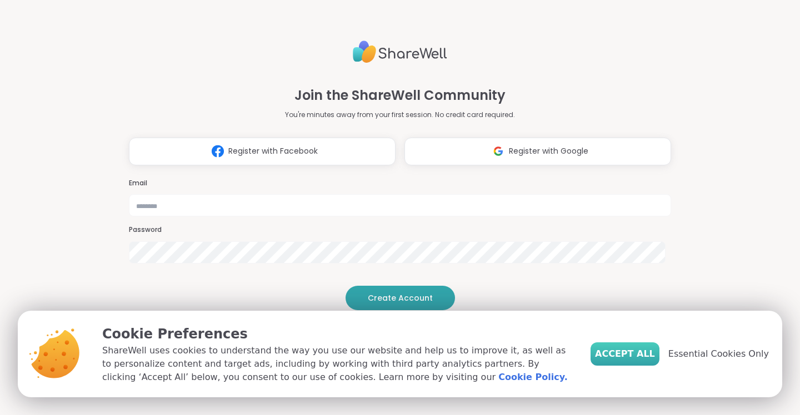
click at [626, 353] on span "Accept All" at bounding box center [625, 354] width 60 height 13
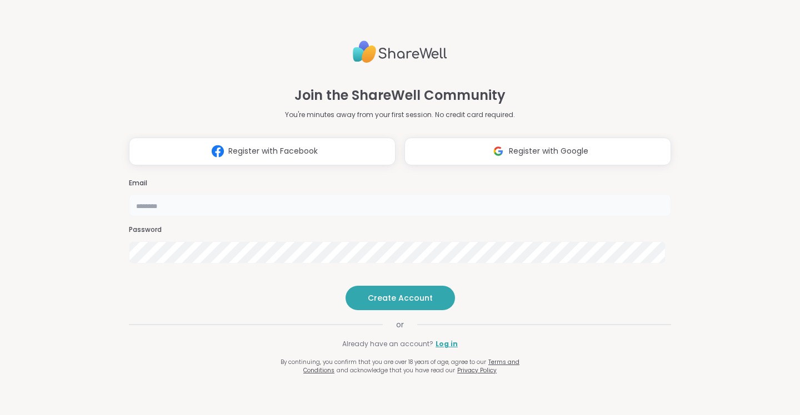
click at [440, 194] on input "email" at bounding box center [400, 205] width 542 height 22
type input "**********"
click at [388, 304] on span "Create Account" at bounding box center [400, 298] width 65 height 11
